Goal: Task Accomplishment & Management: Use online tool/utility

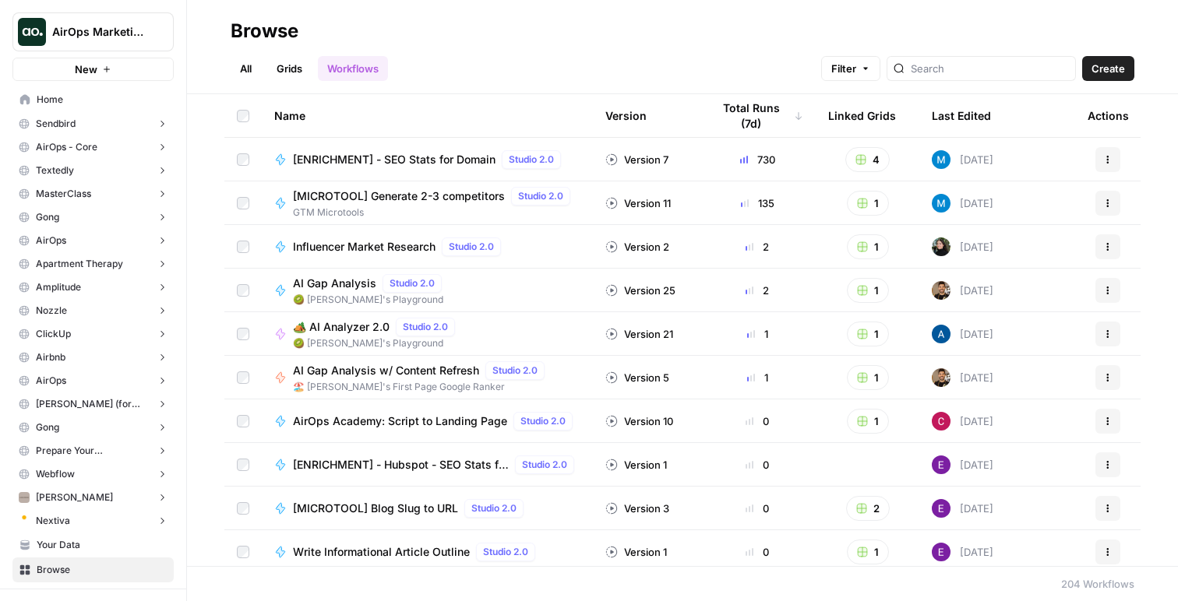
click at [131, 35] on span "AirOps Marketing" at bounding box center [99, 32] width 94 height 16
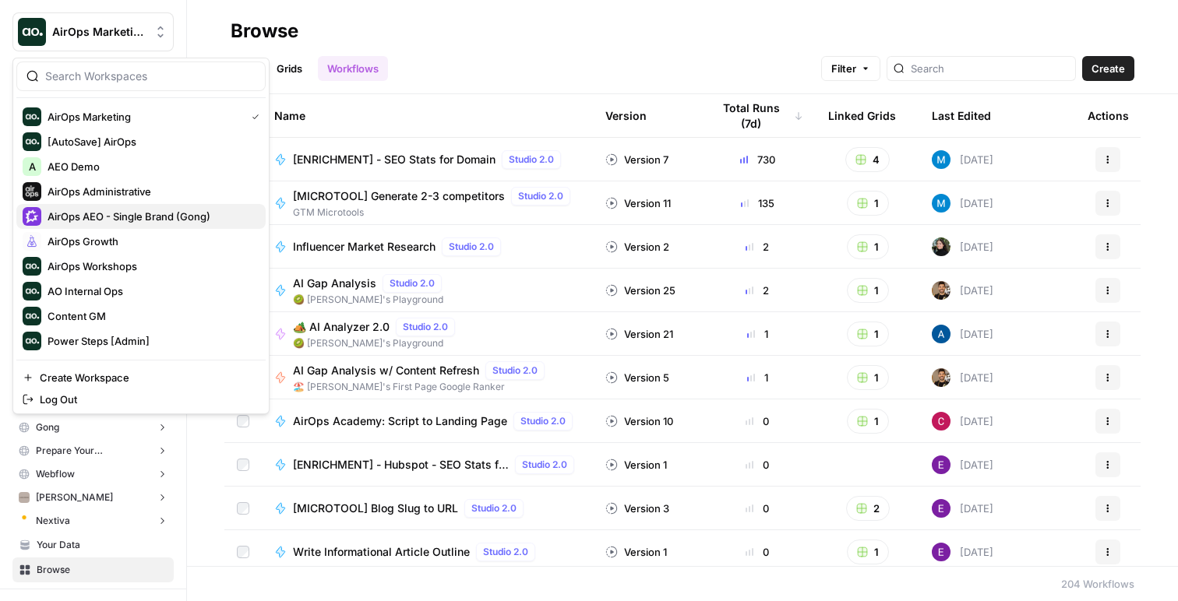
click at [151, 213] on span "AirOps AEO - Single Brand (Gong)" at bounding box center [151, 217] width 206 height 16
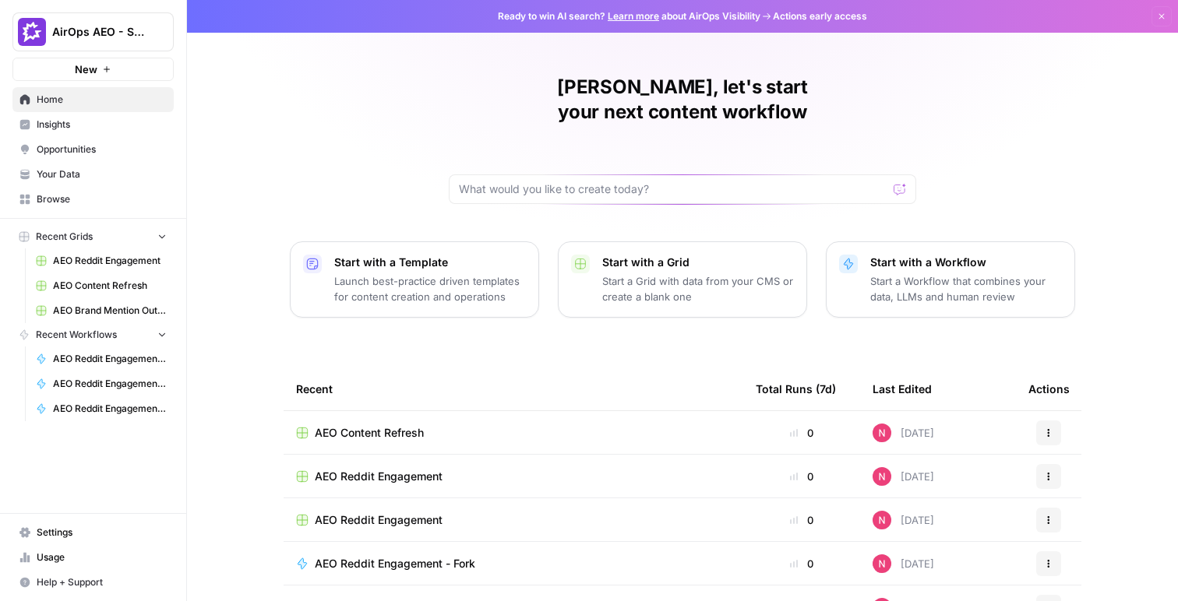
click at [108, 146] on span "Opportunities" at bounding box center [102, 150] width 130 height 14
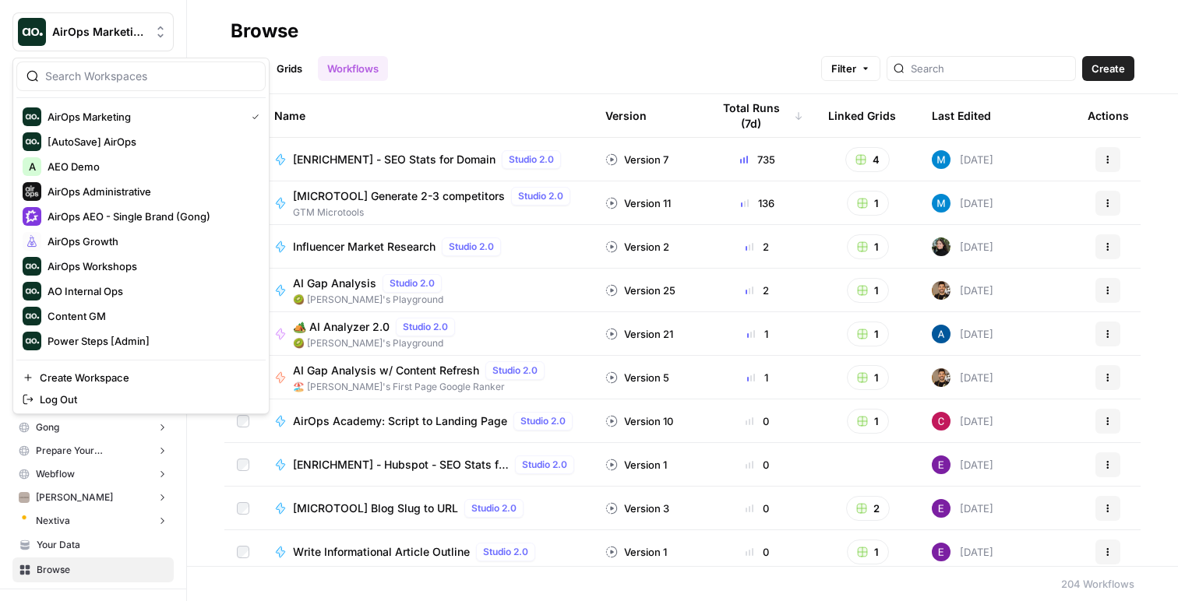
click at [105, 37] on span "AirOps Marketing" at bounding box center [99, 32] width 94 height 16
click at [159, 209] on span "AirOps AEO - Single Brand (Gong)" at bounding box center [151, 217] width 206 height 16
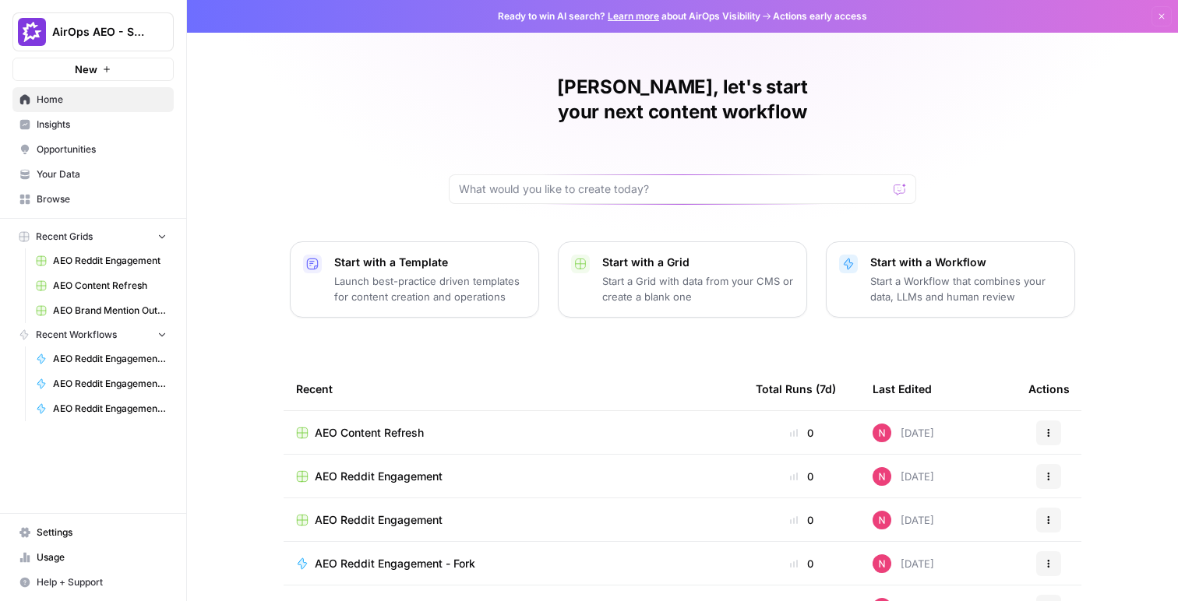
click at [105, 147] on span "Opportunities" at bounding box center [102, 150] width 130 height 14
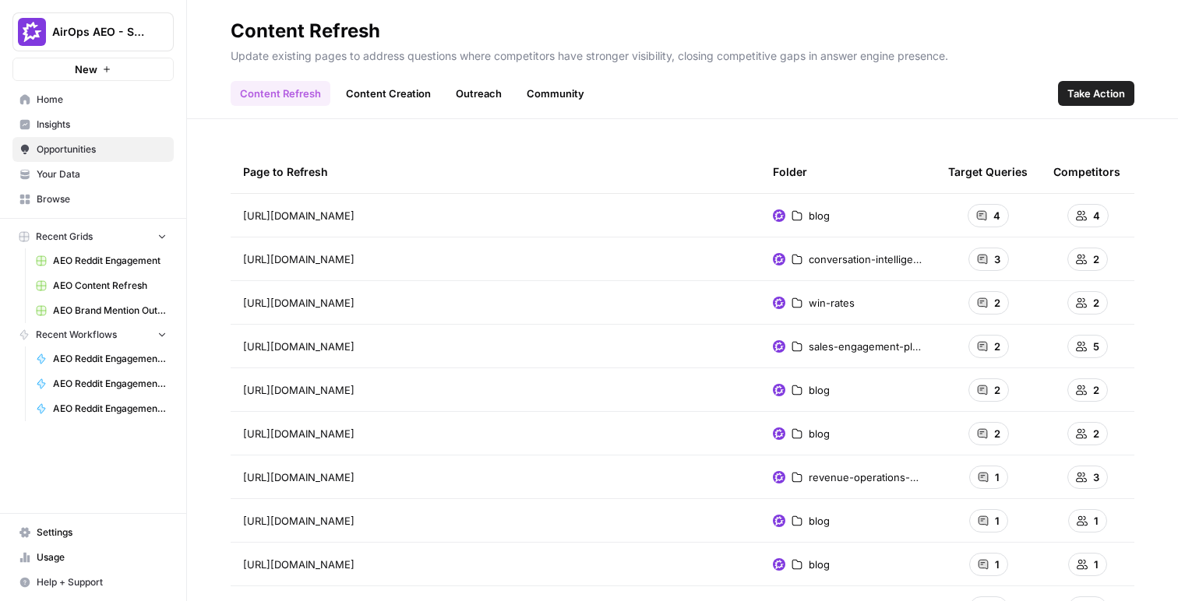
click at [1093, 98] on span "Take Action" at bounding box center [1096, 94] width 58 height 16
